Goal: Information Seeking & Learning: Learn about a topic

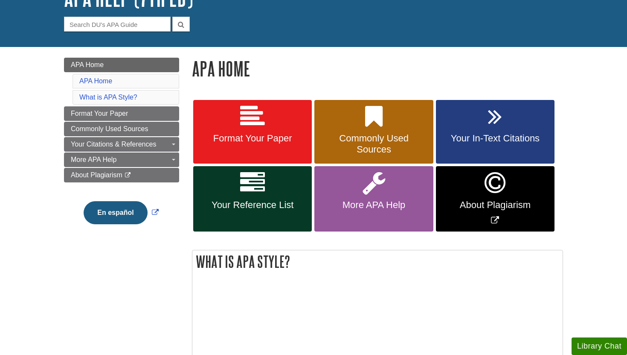
scroll to position [71, 0]
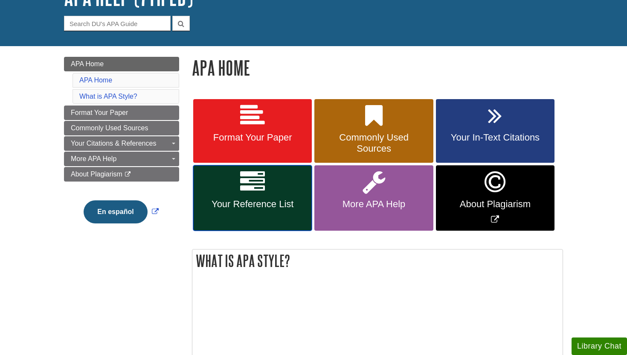
click at [271, 182] on link "Your Reference List" at bounding box center [252, 197] width 119 height 65
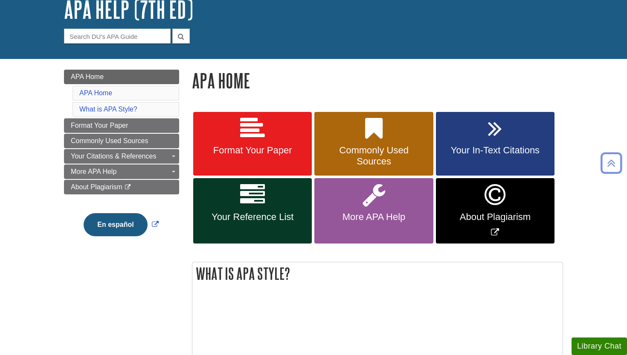
scroll to position [40, 0]
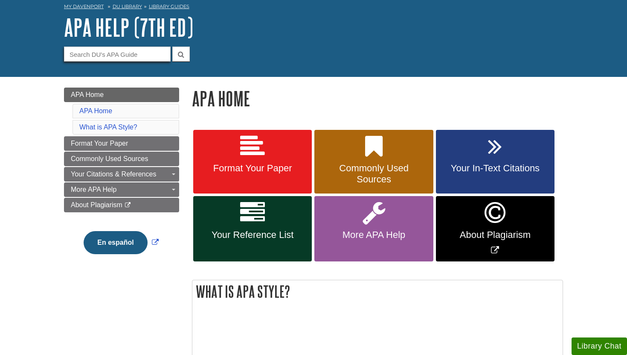
click at [99, 52] on input "Guide Search Terms" at bounding box center [117, 54] width 107 height 15
type input "department names"
click at [172, 47] on button "submit" at bounding box center [180, 54] width 17 height 15
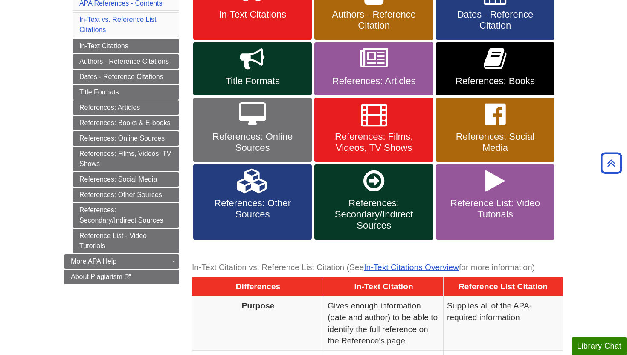
scroll to position [187, 0]
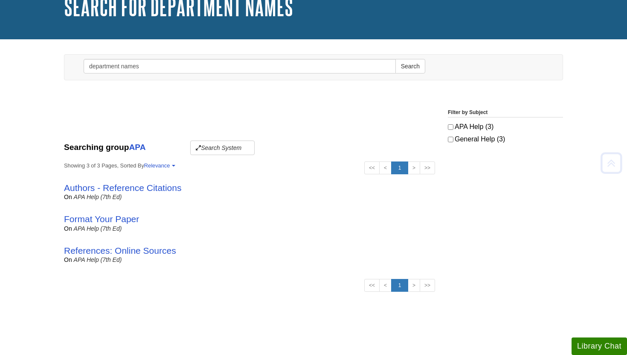
scroll to position [59, 0]
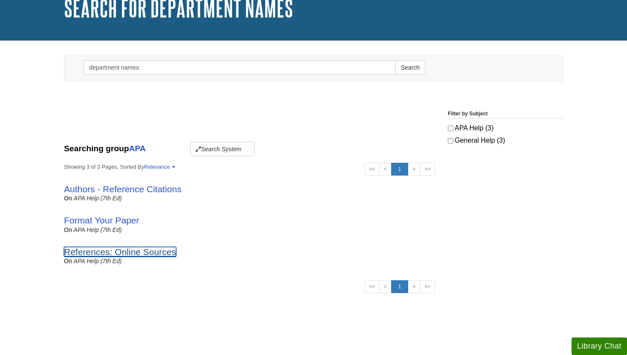
click at [138, 251] on link "References: Online Sources" at bounding box center [120, 252] width 112 height 10
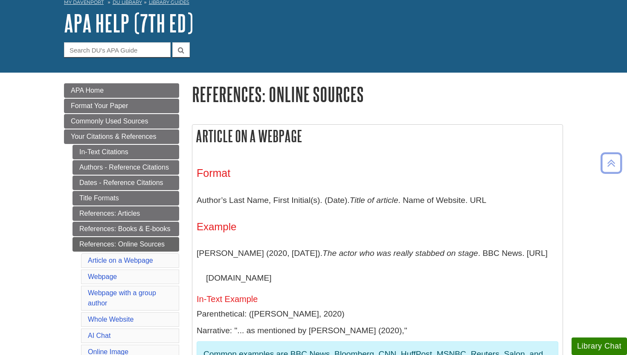
scroll to position [41, 0]
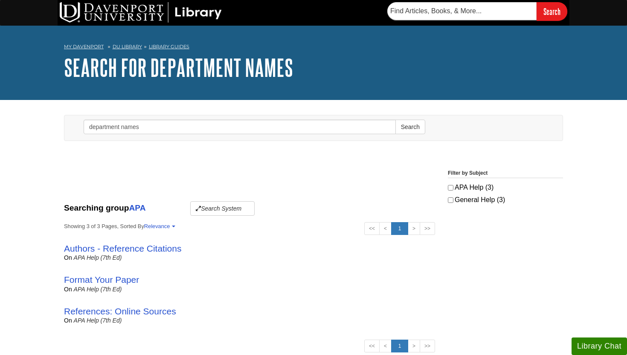
scroll to position [59, 0]
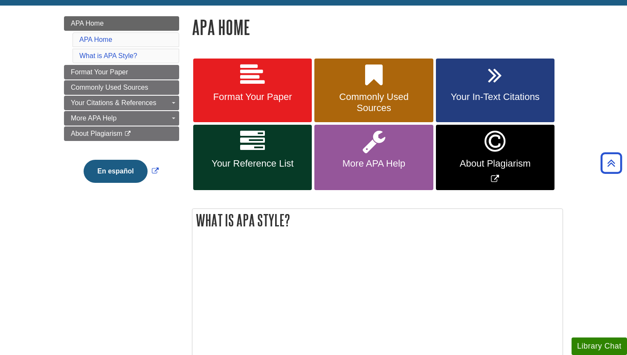
scroll to position [114, 0]
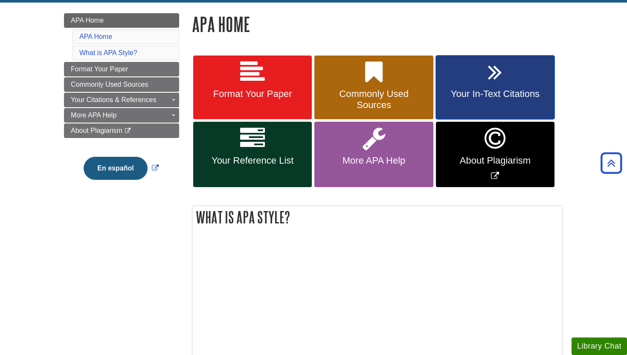
click at [472, 93] on span "Your In-Text Citations" at bounding box center [496, 93] width 106 height 11
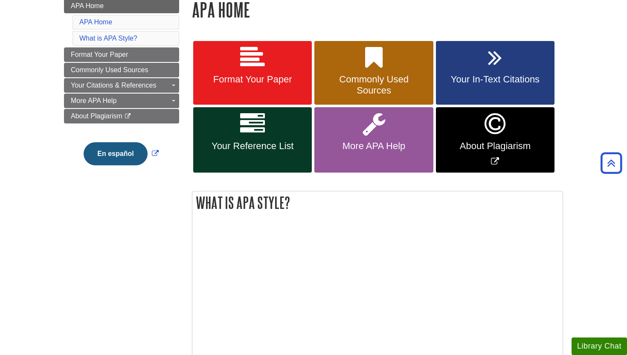
scroll to position [128, 0]
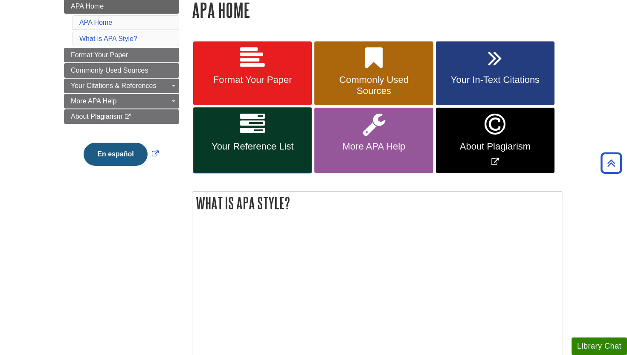
click at [249, 135] on icon at bounding box center [252, 124] width 25 height 25
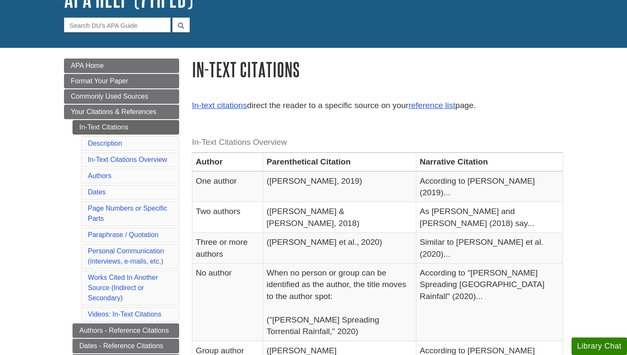
scroll to position [70, 0]
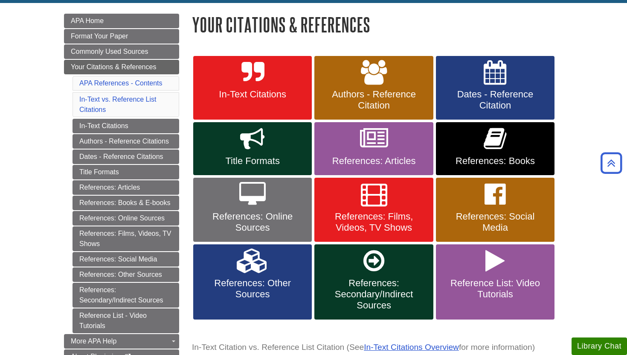
scroll to position [115, 0]
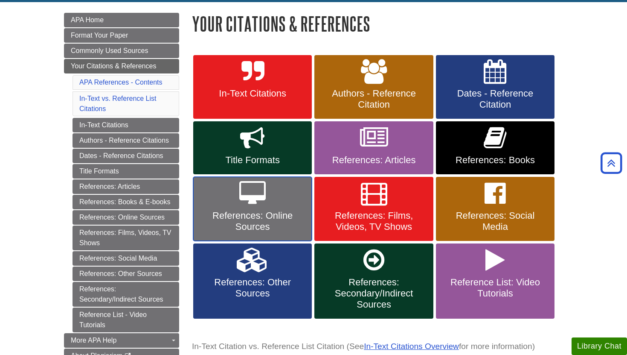
click at [246, 213] on span "References: Online Sources" at bounding box center [253, 221] width 106 height 22
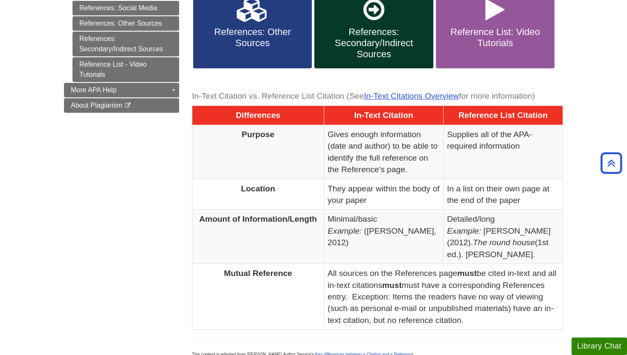
scroll to position [0, 0]
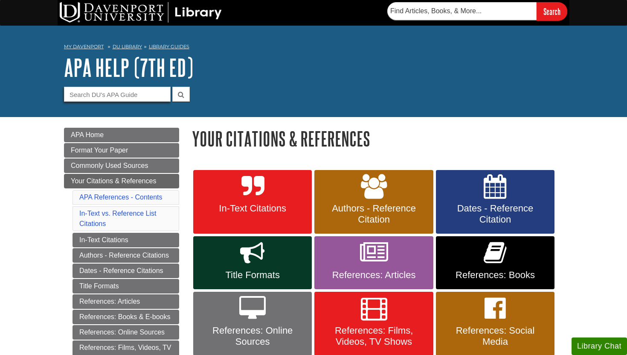
click at [99, 93] on input "Guide Search Terms" at bounding box center [117, 94] width 107 height 15
type input "department names"
click at [172, 87] on button "submit" at bounding box center [180, 94] width 17 height 15
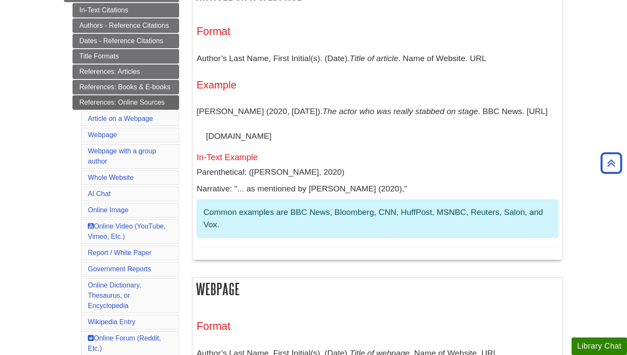
scroll to position [59, 0]
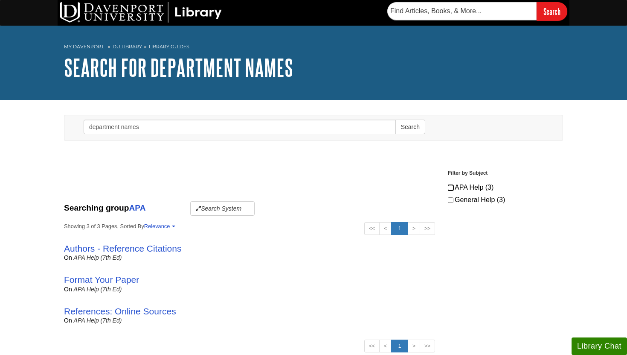
click at [449, 186] on input "APA Help (3)" at bounding box center [451, 188] width 6 height 6
checkbox input "true"
click at [133, 11] on img at bounding box center [141, 12] width 162 height 20
